Goal: Check status: Check status

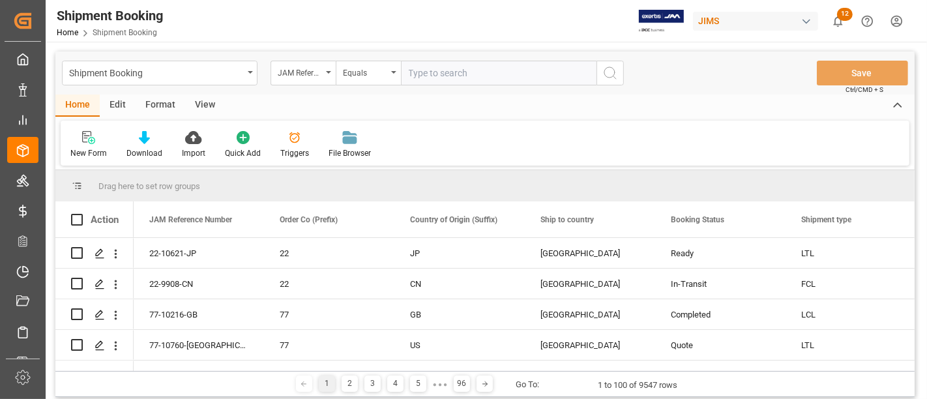
click at [425, 80] on input "text" at bounding box center [498, 73] width 195 height 25
type input "77-10096-cn"
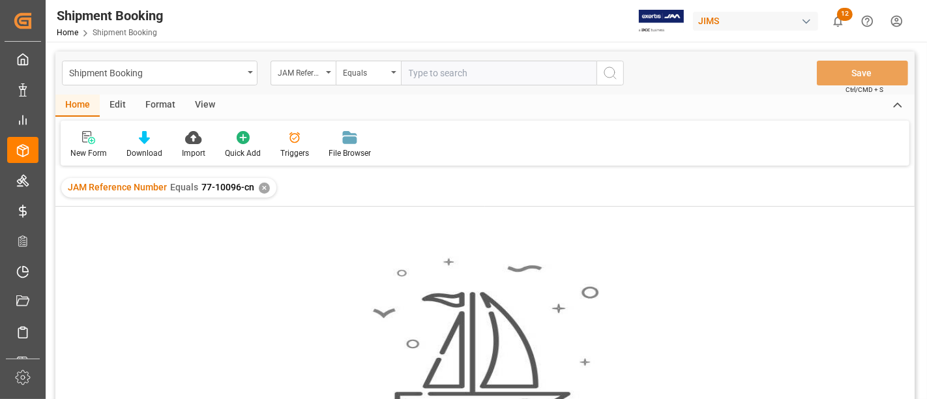
click at [262, 181] on div "JAM Reference Number Equals 77-10096-cn ✕" at bounding box center [168, 188] width 215 height 20
click at [259, 186] on div "✕" at bounding box center [264, 187] width 11 height 11
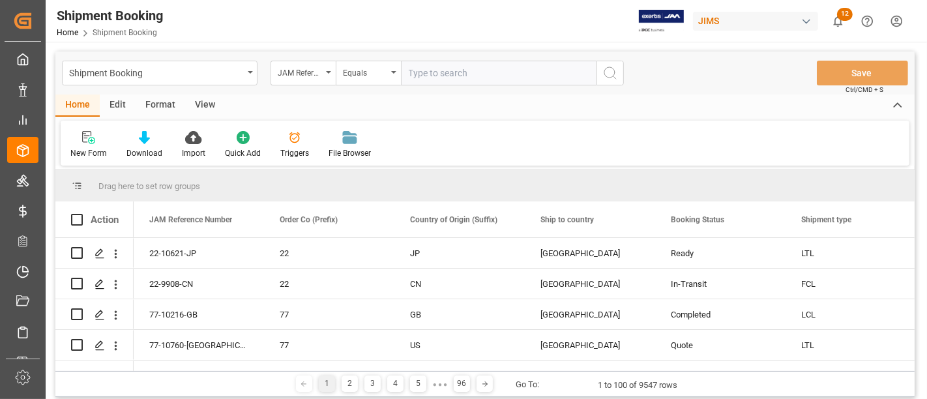
click at [443, 66] on input "text" at bounding box center [498, 73] width 195 height 25
type input "77-10096-vn"
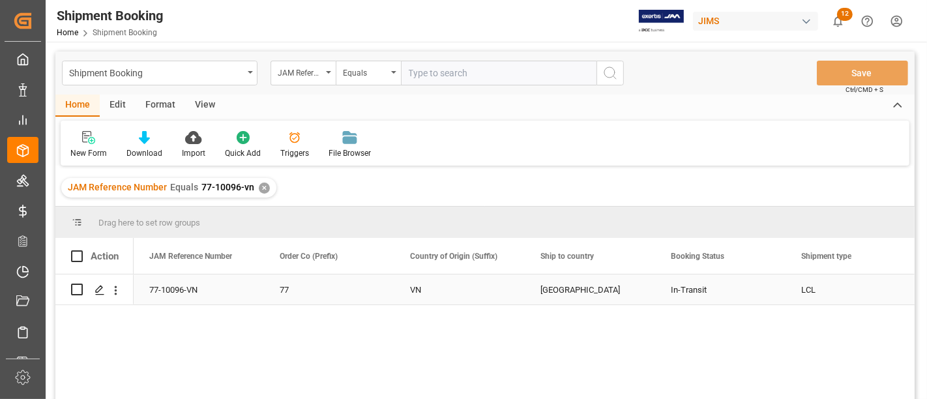
click at [192, 281] on div "77-10096-VN" at bounding box center [199, 289] width 130 height 30
click at [250, 72] on icon "open menu" at bounding box center [250, 72] width 5 height 3
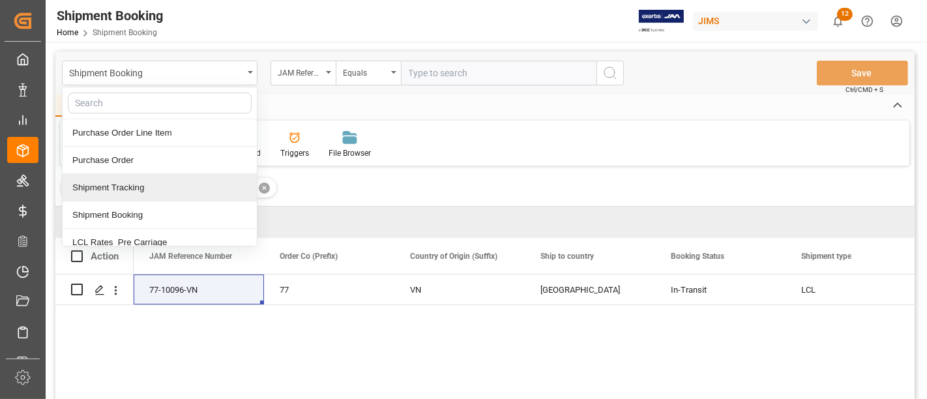
click at [130, 186] on div "Shipment Tracking" at bounding box center [160, 187] width 194 height 27
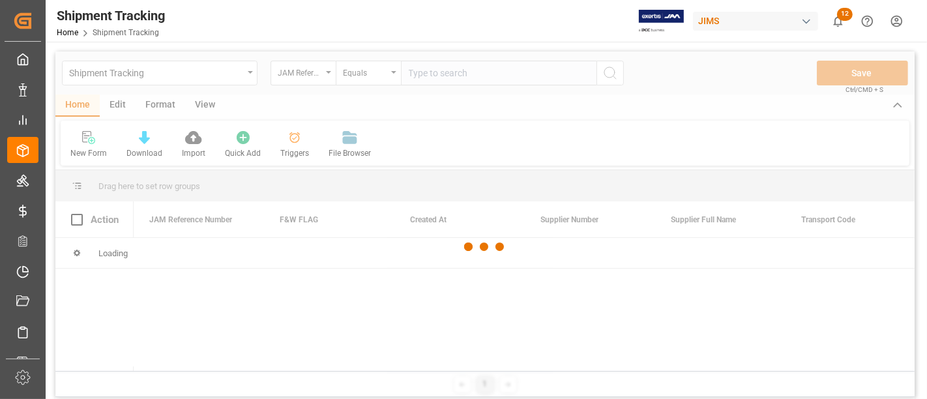
click at [417, 74] on div at bounding box center [484, 246] width 859 height 391
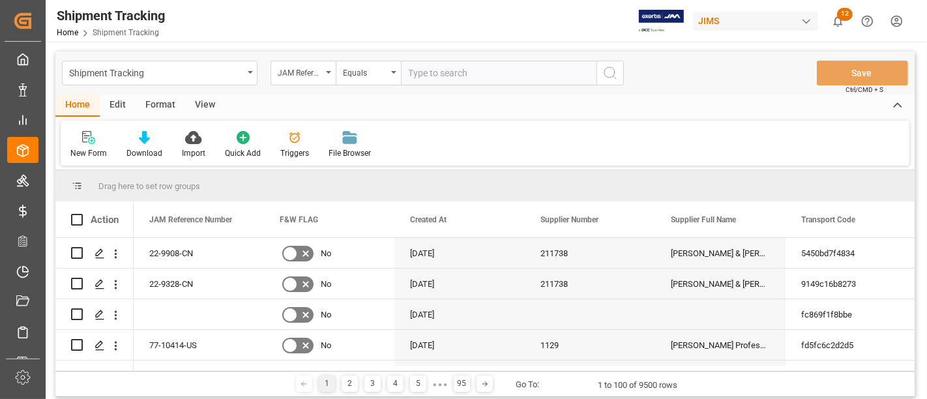
click at [411, 68] on input "text" at bounding box center [498, 73] width 195 height 25
paste input "77-10096-VN"
type input "77-10096-VN"
click at [618, 70] on button "search button" at bounding box center [609, 73] width 27 height 25
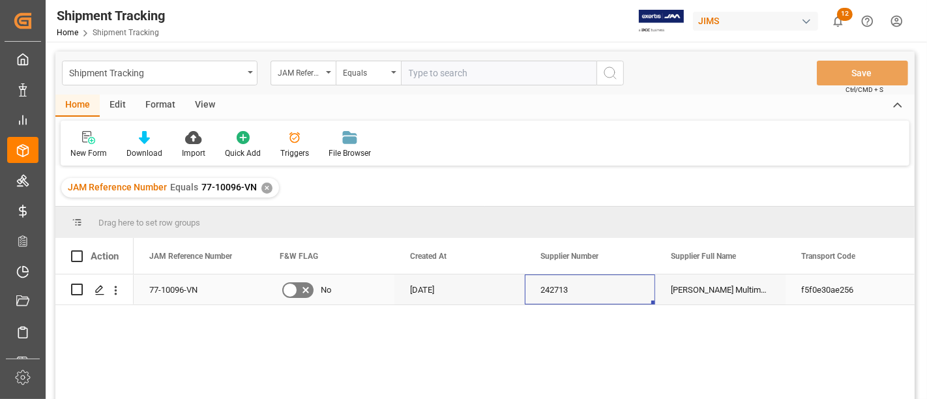
click at [574, 292] on div "242713" at bounding box center [590, 289] width 130 height 30
click at [203, 101] on div "View" at bounding box center [205, 105] width 40 height 22
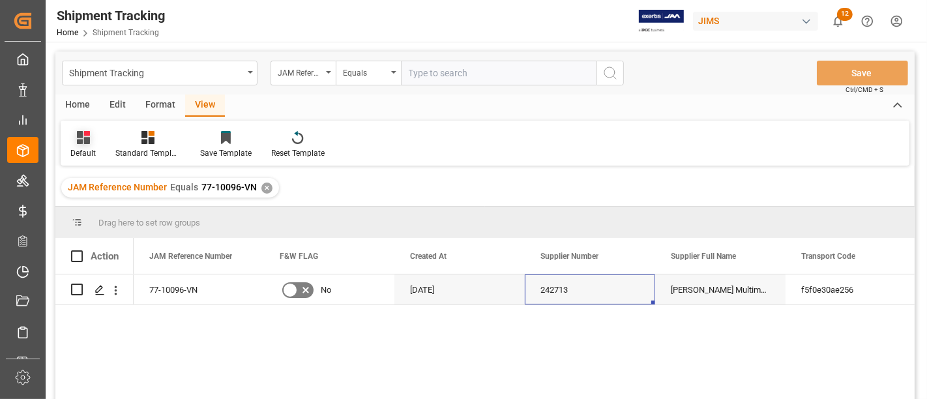
click at [78, 146] on div "Default" at bounding box center [83, 144] width 45 height 29
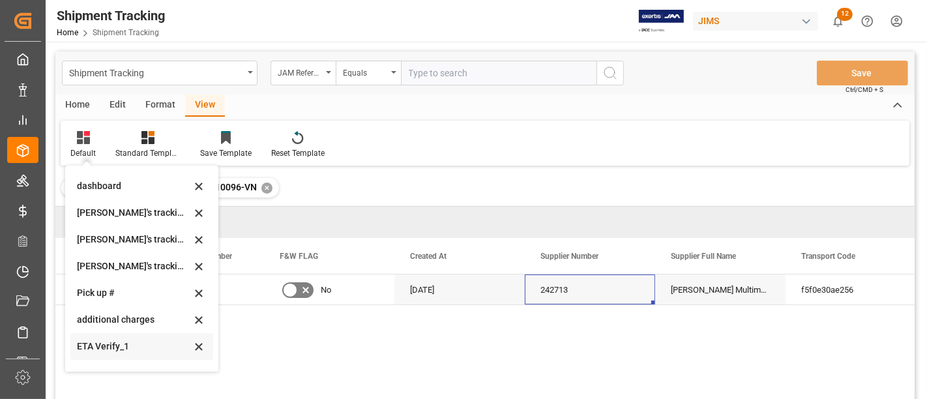
scroll to position [258, 0]
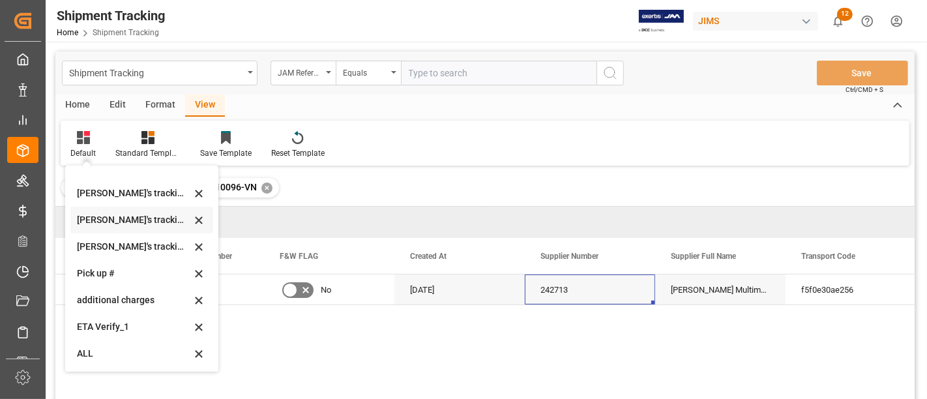
click at [141, 225] on div "Huixin's tracking all # _5" at bounding box center [134, 220] width 114 height 14
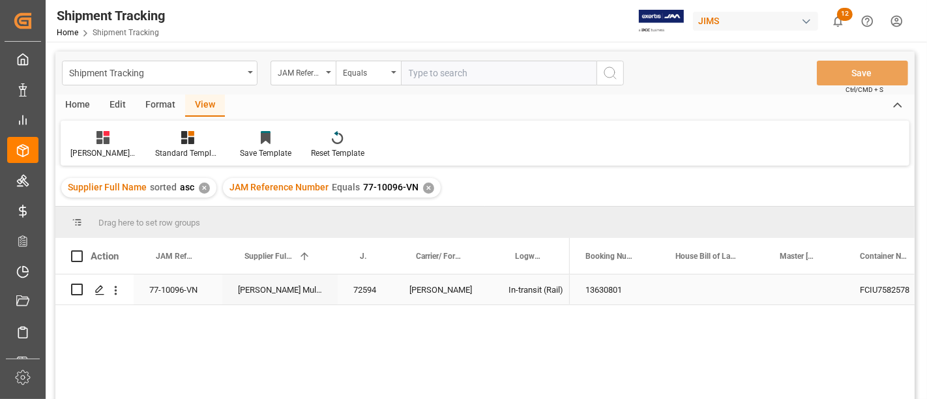
click at [660, 285] on div "Press SPACE to select this row." at bounding box center [711, 289] width 104 height 30
click at [532, 291] on div "In-transit (Rail)" at bounding box center [531, 290] width 46 height 30
click at [423, 185] on div "✕" at bounding box center [428, 187] width 11 height 11
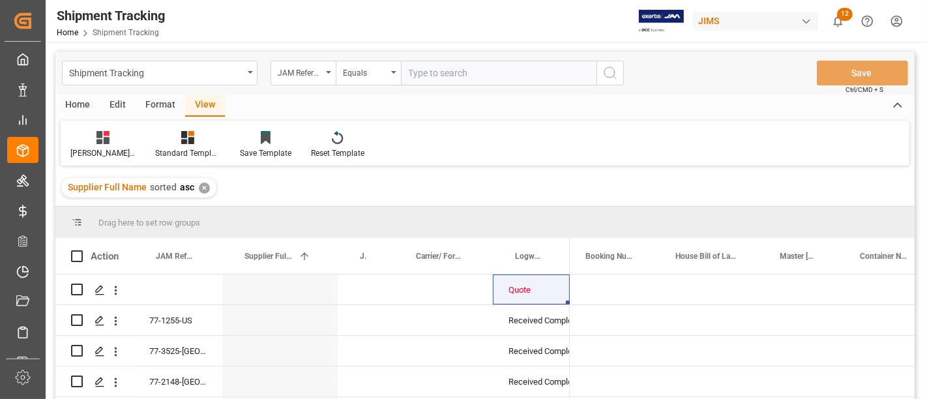
click at [431, 75] on input "text" at bounding box center [498, 73] width 195 height 25
paste input "77-10094-CN"
type input "77-10094-CN"
click at [605, 78] on icon "search button" at bounding box center [610, 73] width 16 height 16
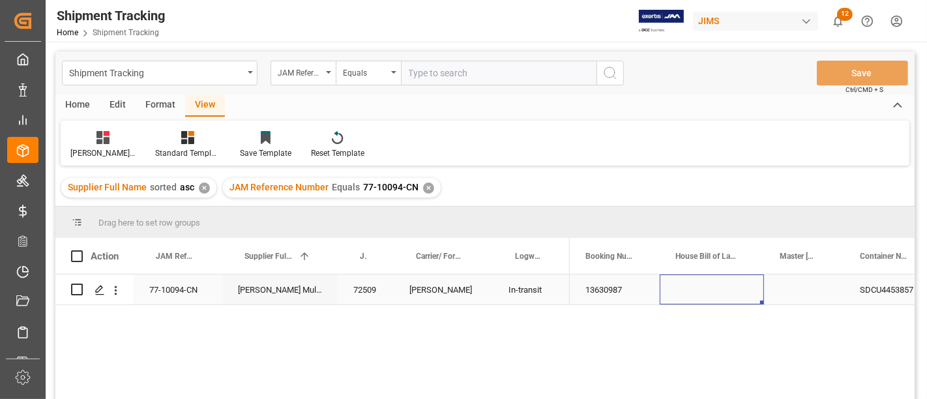
click at [700, 296] on div "Press SPACE to select this row." at bounding box center [711, 289] width 104 height 30
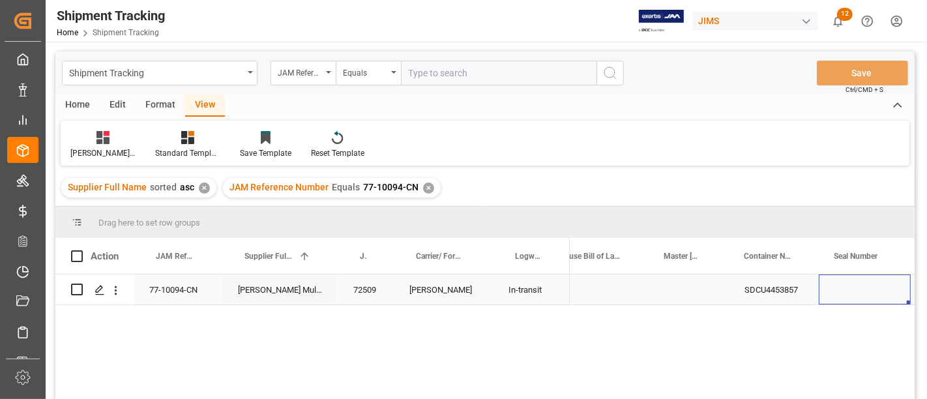
scroll to position [0, 182]
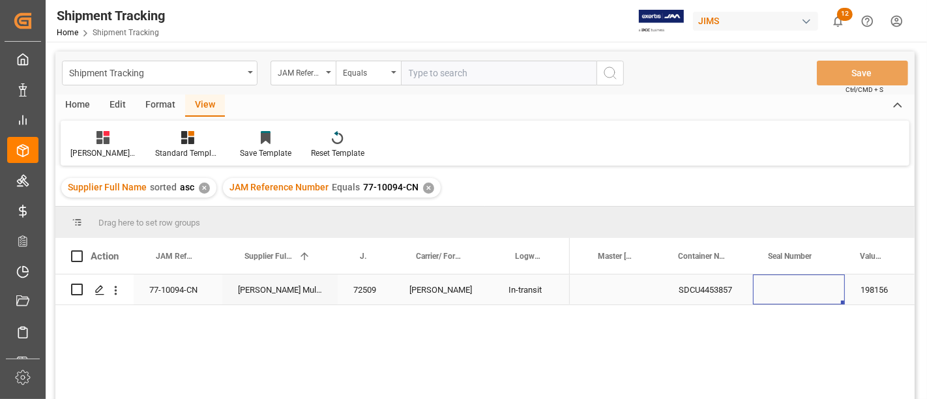
click at [773, 291] on div "Press SPACE to select this row." at bounding box center [799, 289] width 92 height 30
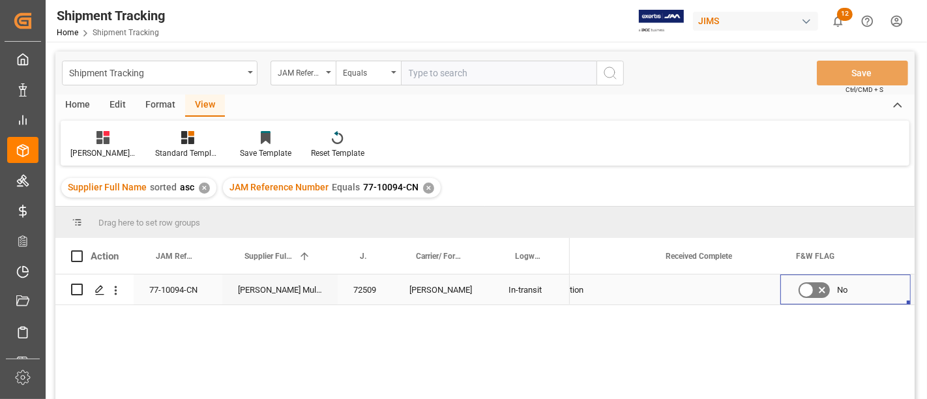
scroll to position [0, 1403]
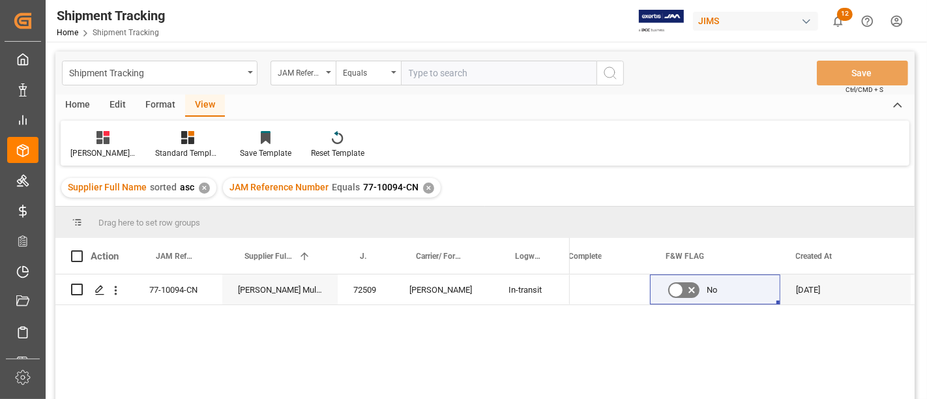
click at [424, 183] on div "✕" at bounding box center [428, 187] width 11 height 11
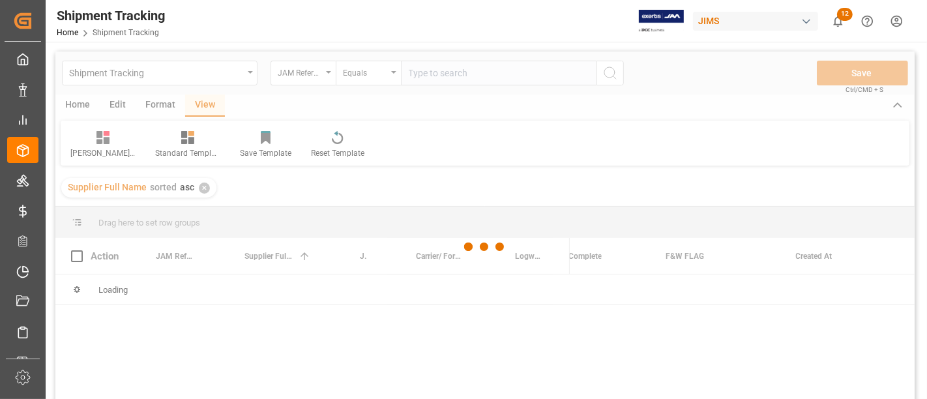
click at [420, 74] on div at bounding box center [484, 246] width 859 height 391
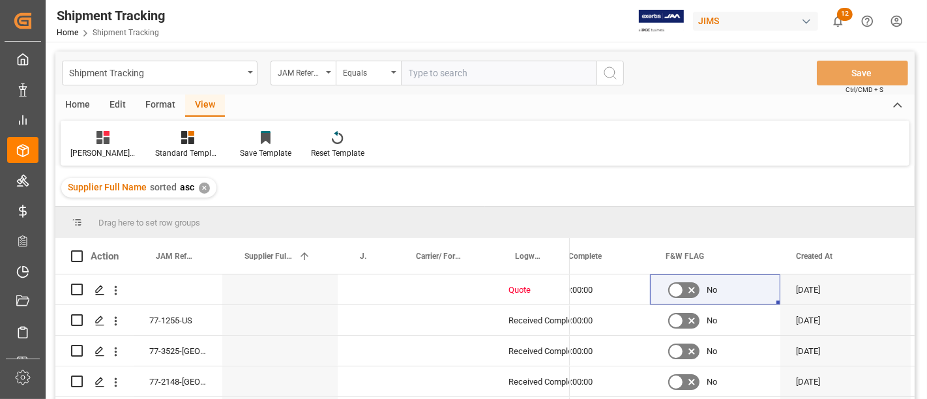
click at [417, 74] on input "text" at bounding box center [498, 73] width 195 height 25
paste input "77-10437-VN"
type input "77-10437-VN"
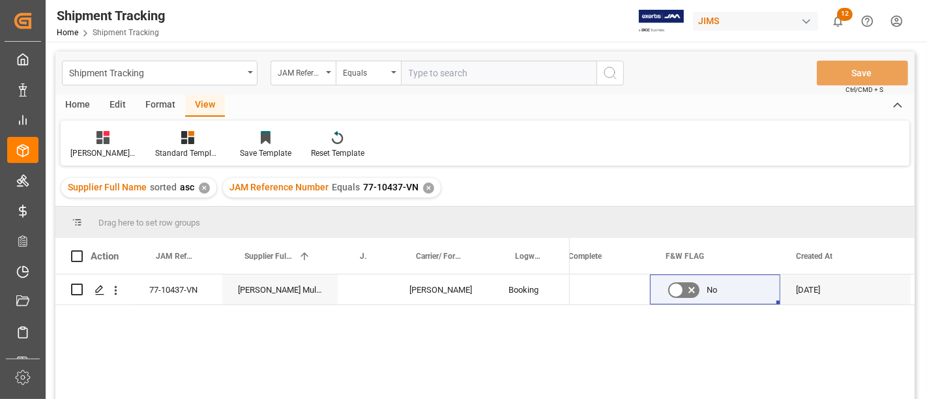
click at [417, 187] on div "JAM Reference Number Equals 77-10437-VN ✕" at bounding box center [332, 188] width 218 height 20
click at [424, 186] on div "✕" at bounding box center [428, 187] width 11 height 11
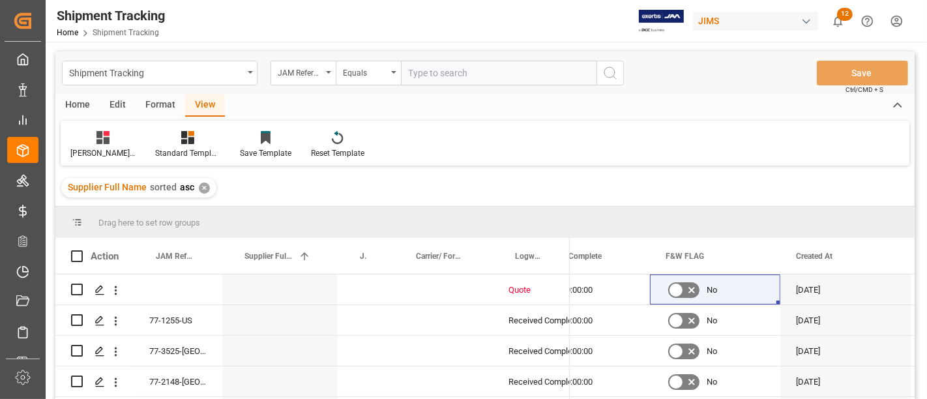
click at [427, 78] on input "text" at bounding box center [498, 73] width 195 height 25
paste input "77-10441-CN"
type input "77-10441-CN"
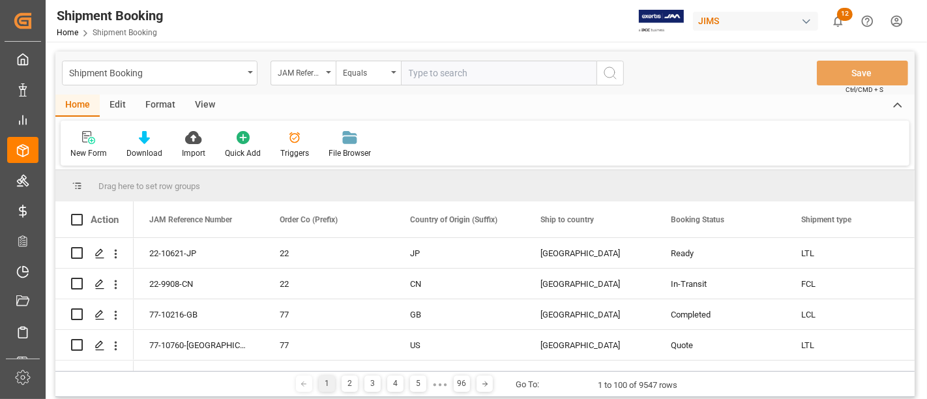
click at [428, 68] on input "text" at bounding box center [498, 73] width 195 height 25
paste input "77-10096-VN"
type input "77-10096-VN"
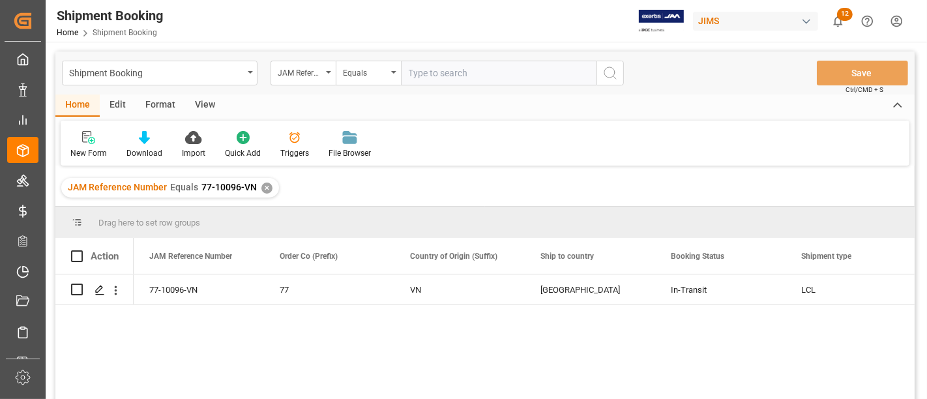
click at [207, 105] on div "View" at bounding box center [205, 105] width 40 height 22
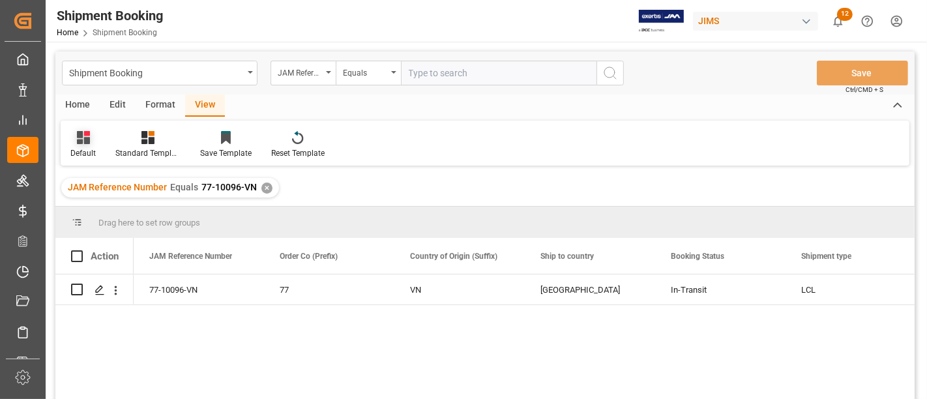
click at [91, 137] on div at bounding box center [82, 137] width 25 height 14
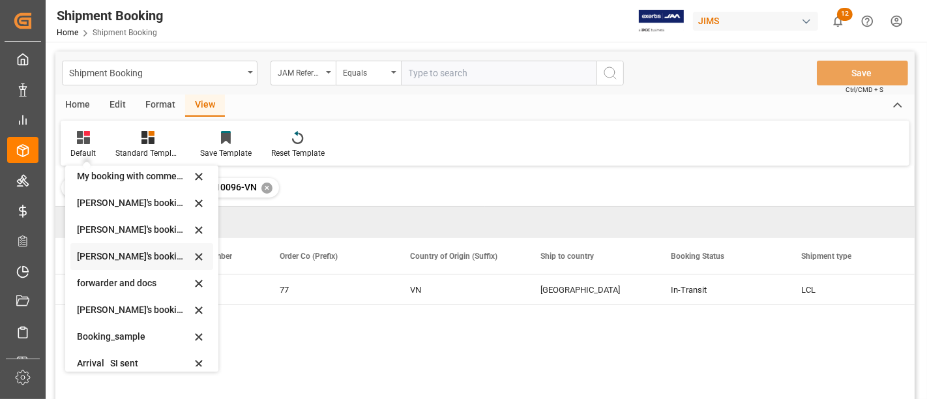
scroll to position [124, 0]
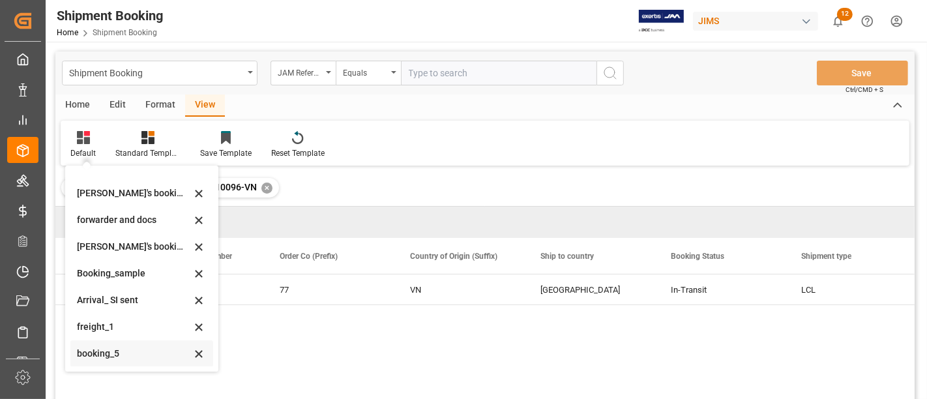
click at [106, 347] on div "booking_5" at bounding box center [134, 354] width 114 height 14
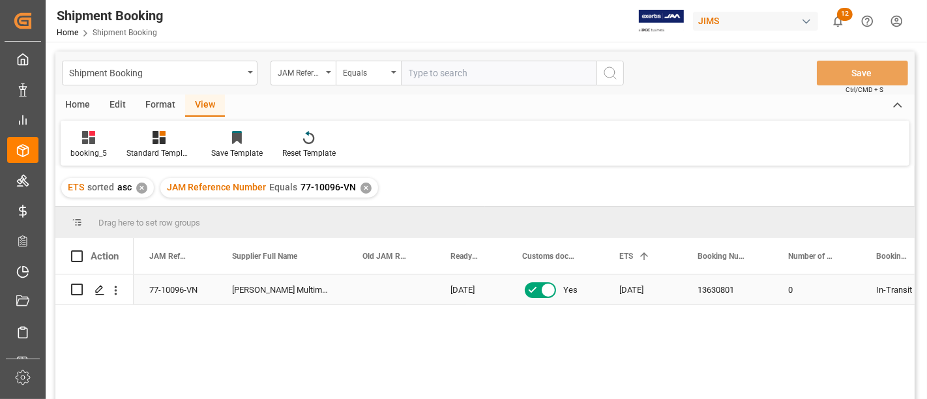
click at [633, 293] on div "[DATE]" at bounding box center [642, 289] width 78 height 30
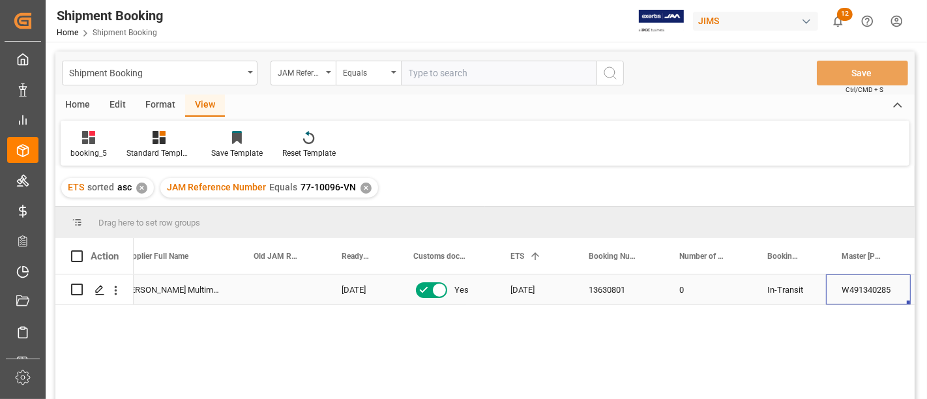
scroll to position [0, 205]
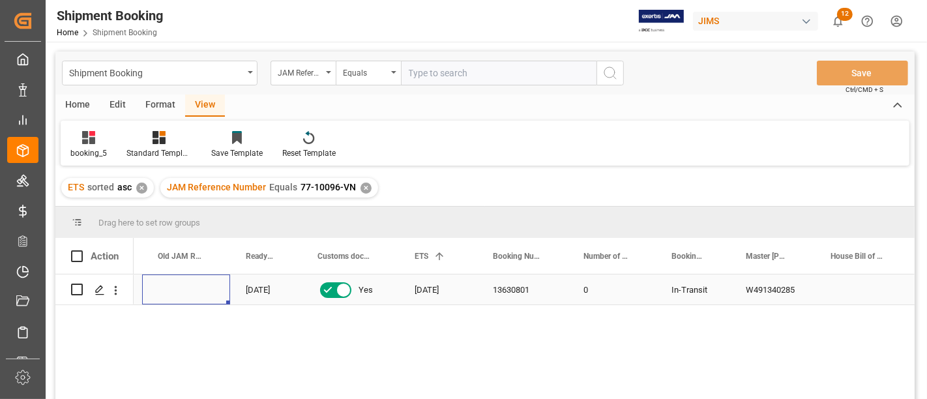
click at [175, 298] on div "Press SPACE to select this row." at bounding box center [186, 289] width 88 height 30
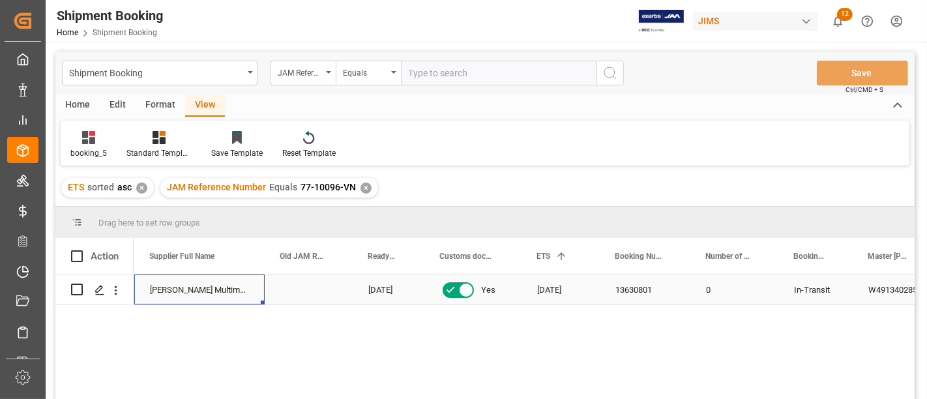
scroll to position [0, 0]
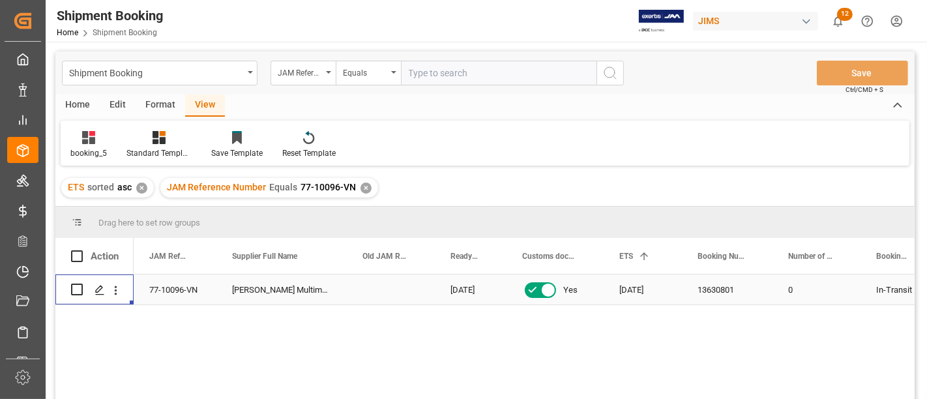
click at [169, 291] on div "77-10096-VN" at bounding box center [175, 289] width 83 height 30
click at [362, 185] on div "✕" at bounding box center [365, 187] width 11 height 11
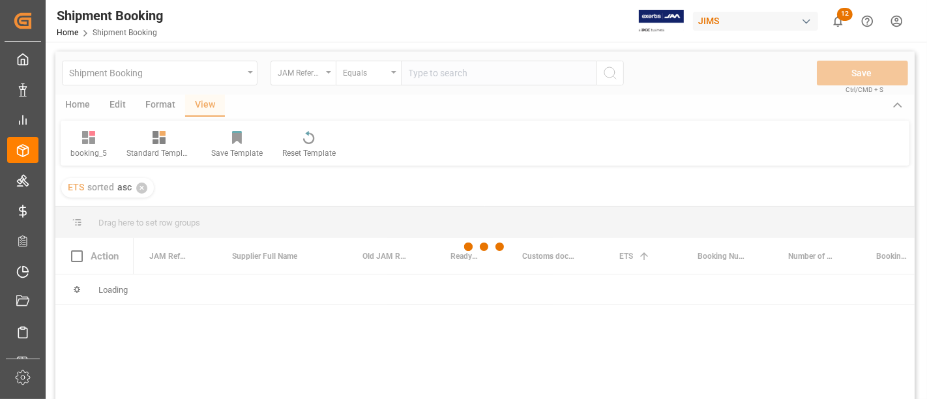
click at [429, 81] on div at bounding box center [484, 246] width 859 height 391
click at [430, 73] on div at bounding box center [484, 246] width 859 height 391
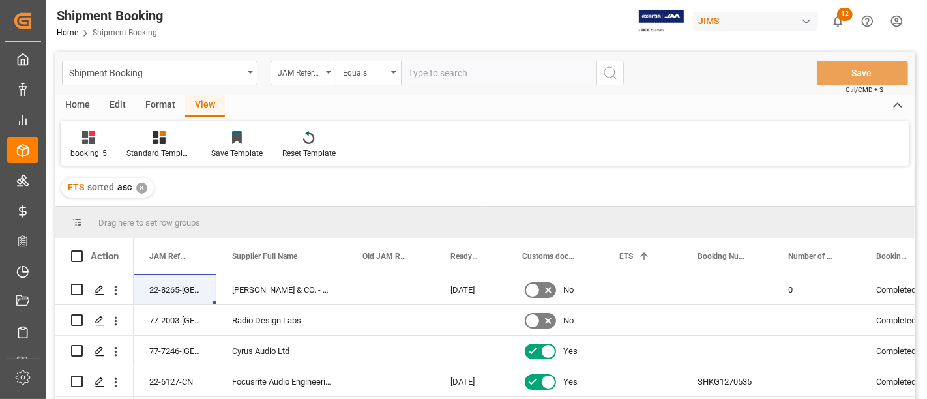
click at [427, 70] on input "text" at bounding box center [498, 73] width 195 height 25
type input "77-10094-cn"
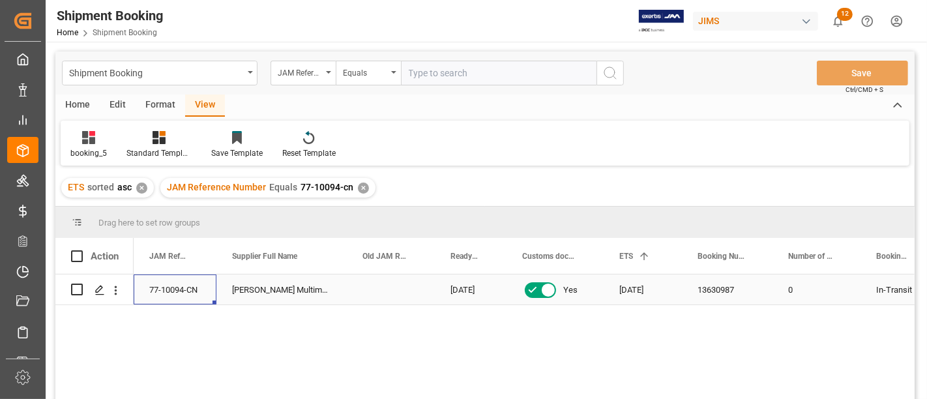
click at [162, 285] on div "77-10094-CN" at bounding box center [175, 289] width 83 height 30
click at [358, 184] on div "✕" at bounding box center [363, 187] width 11 height 11
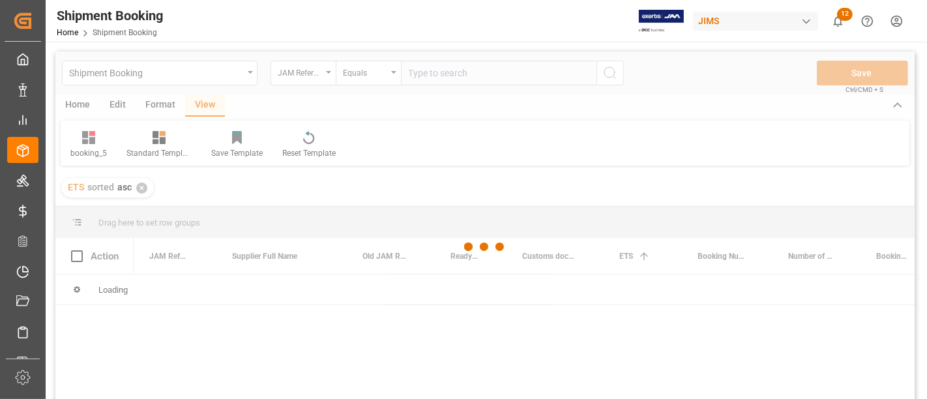
click at [420, 72] on div at bounding box center [484, 246] width 859 height 391
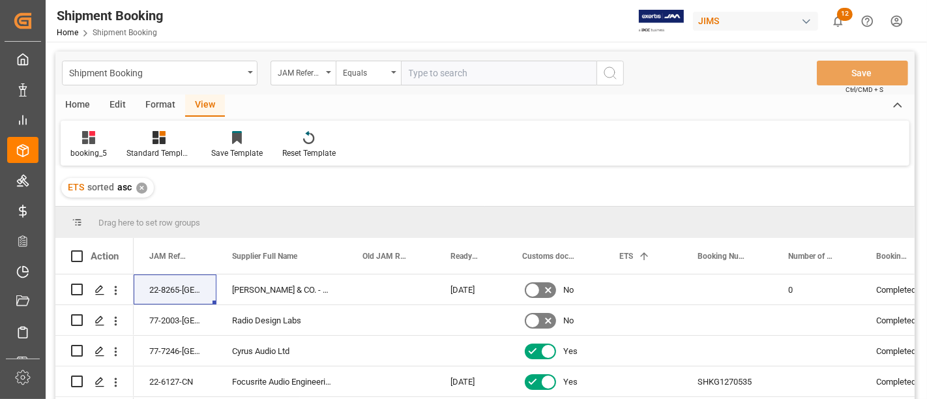
click at [418, 70] on input "text" at bounding box center [498, 73] width 195 height 25
paste input "77-10361-CN"
type input "77-10361-CN"
